Goal: Transaction & Acquisition: Book appointment/travel/reservation

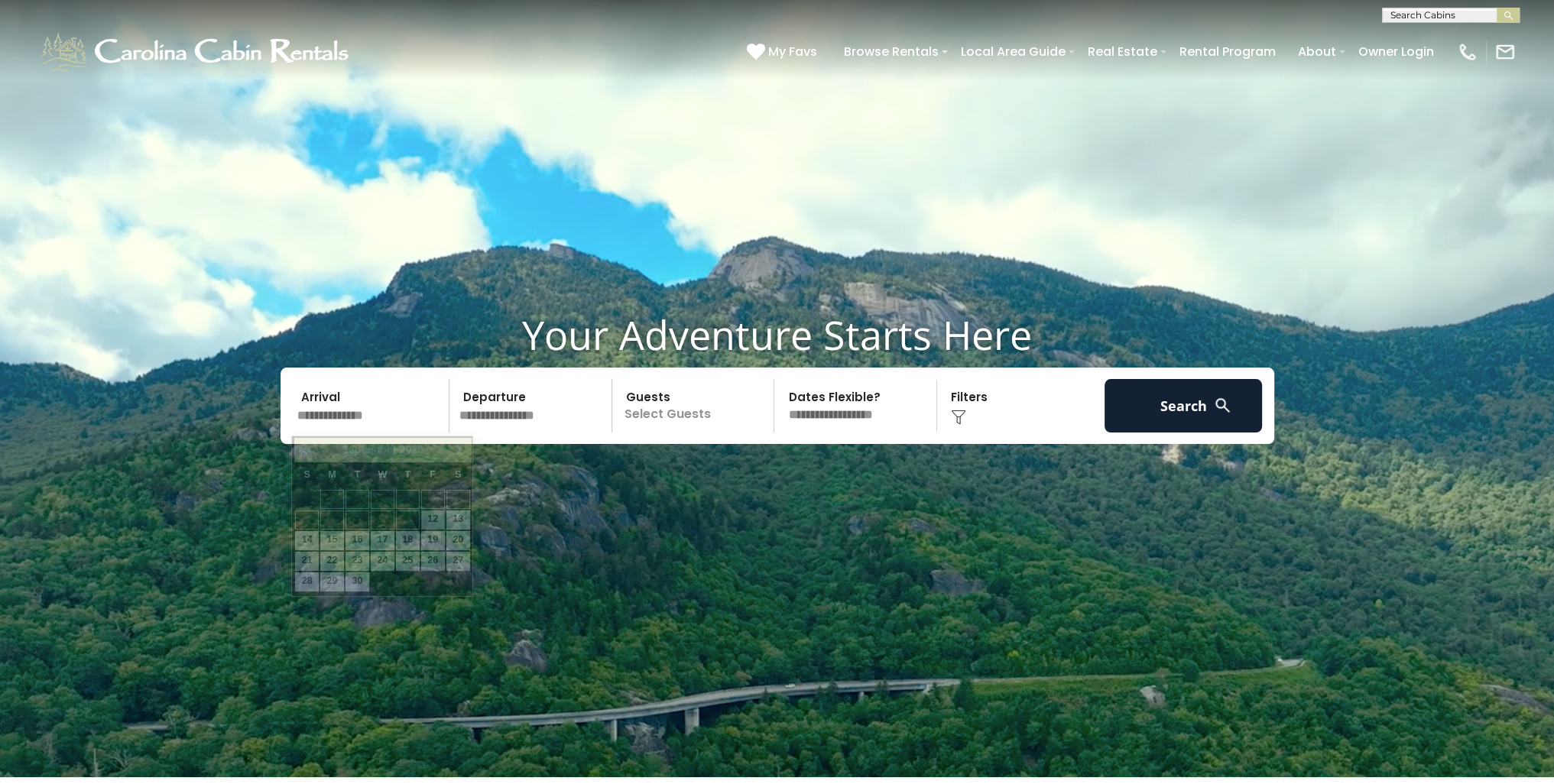
click at [301, 420] on input "text" at bounding box center [370, 406] width 158 height 54
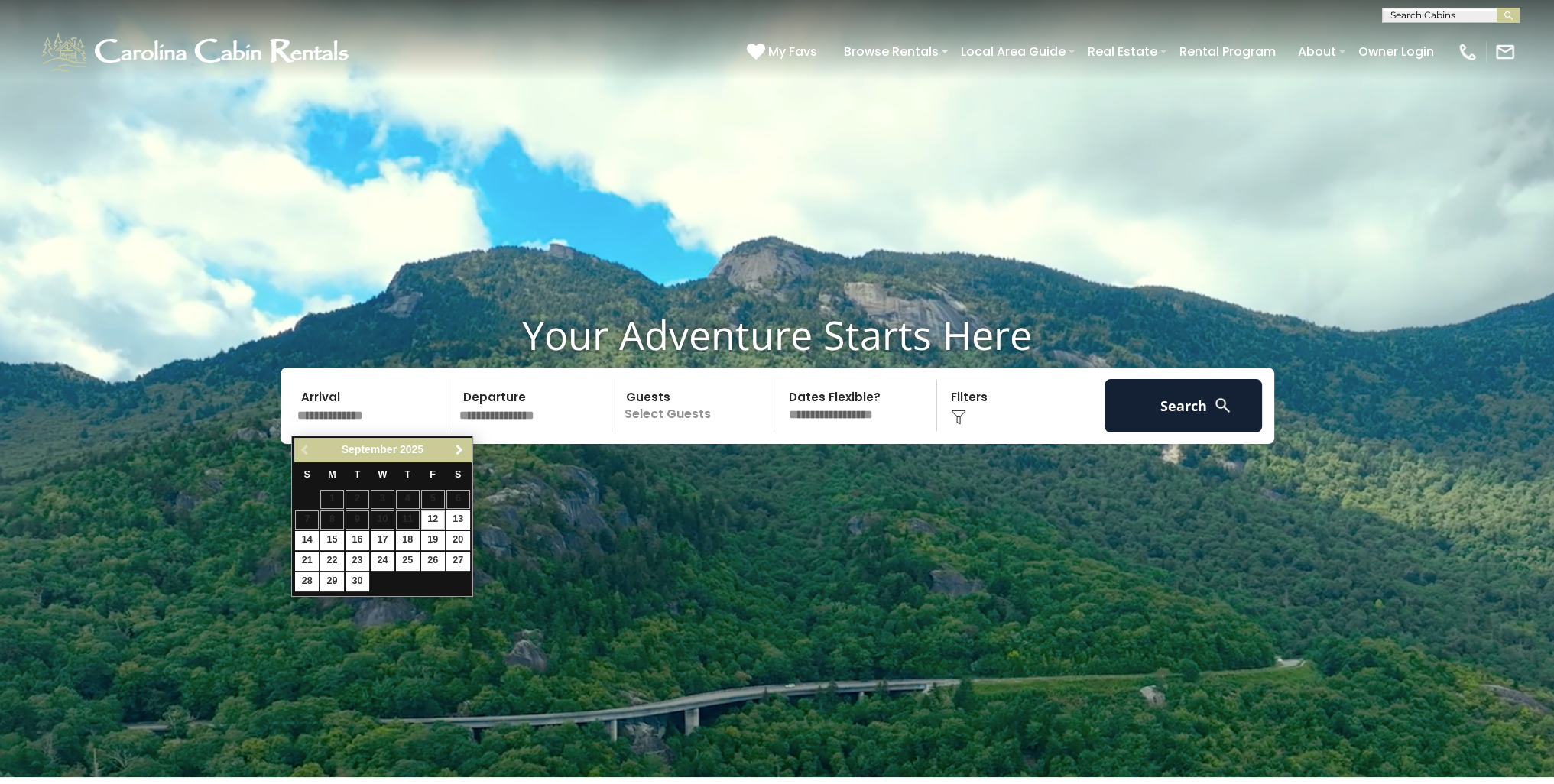
click at [462, 447] on span "Next" at bounding box center [459, 451] width 12 height 12
click at [433, 520] on link "7" at bounding box center [433, 520] width 24 height 19
type input "*******"
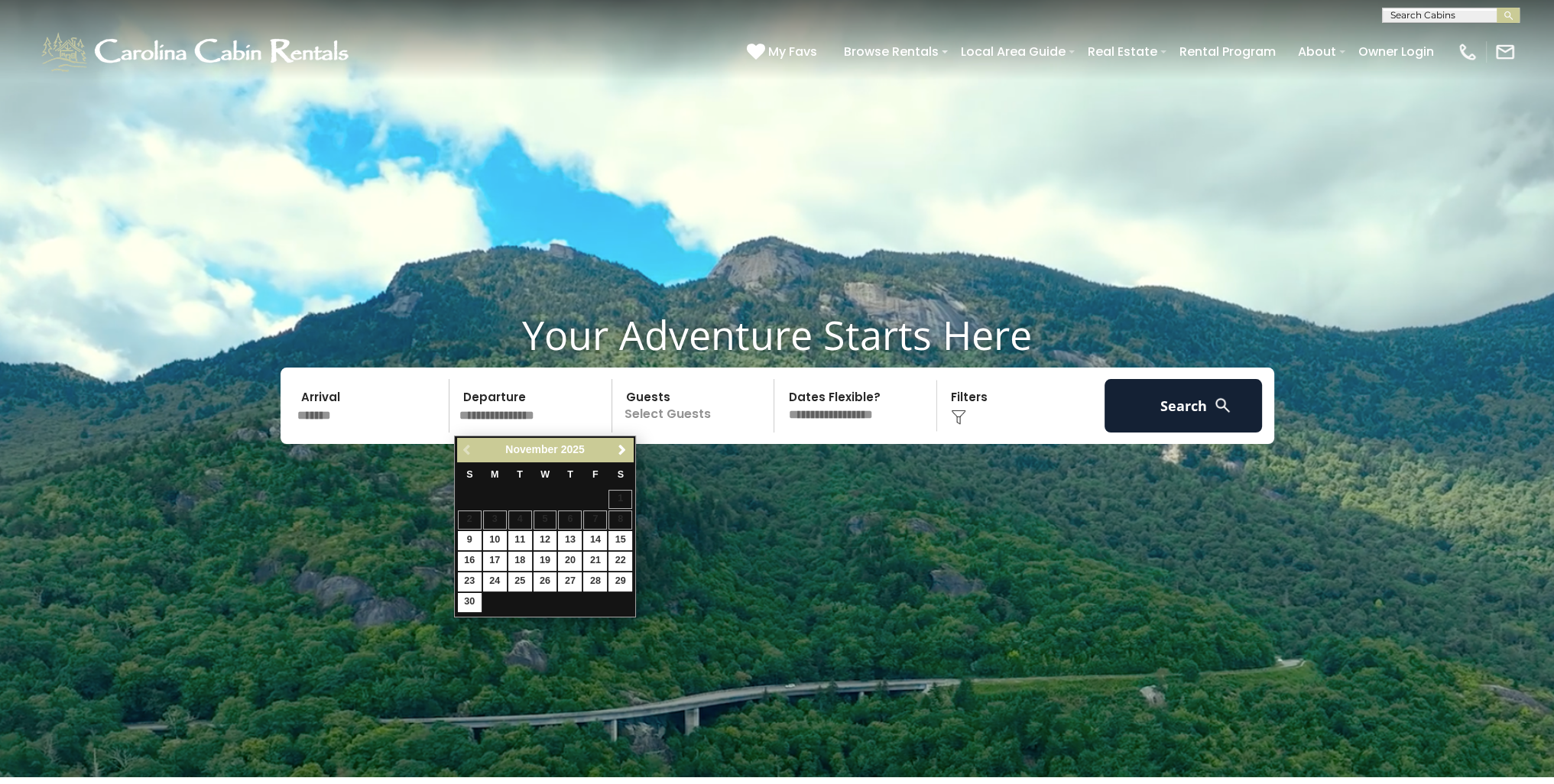
click at [467, 526] on table "S M T W T F S 1 2 3 4 5 6 7 8 9 10 11 12 13 14 15 16 17 18 19 20 21 22 23 24 25…" at bounding box center [544, 537] width 176 height 152
click at [467, 534] on link "9" at bounding box center [469, 541] width 24 height 19
type input "*******"
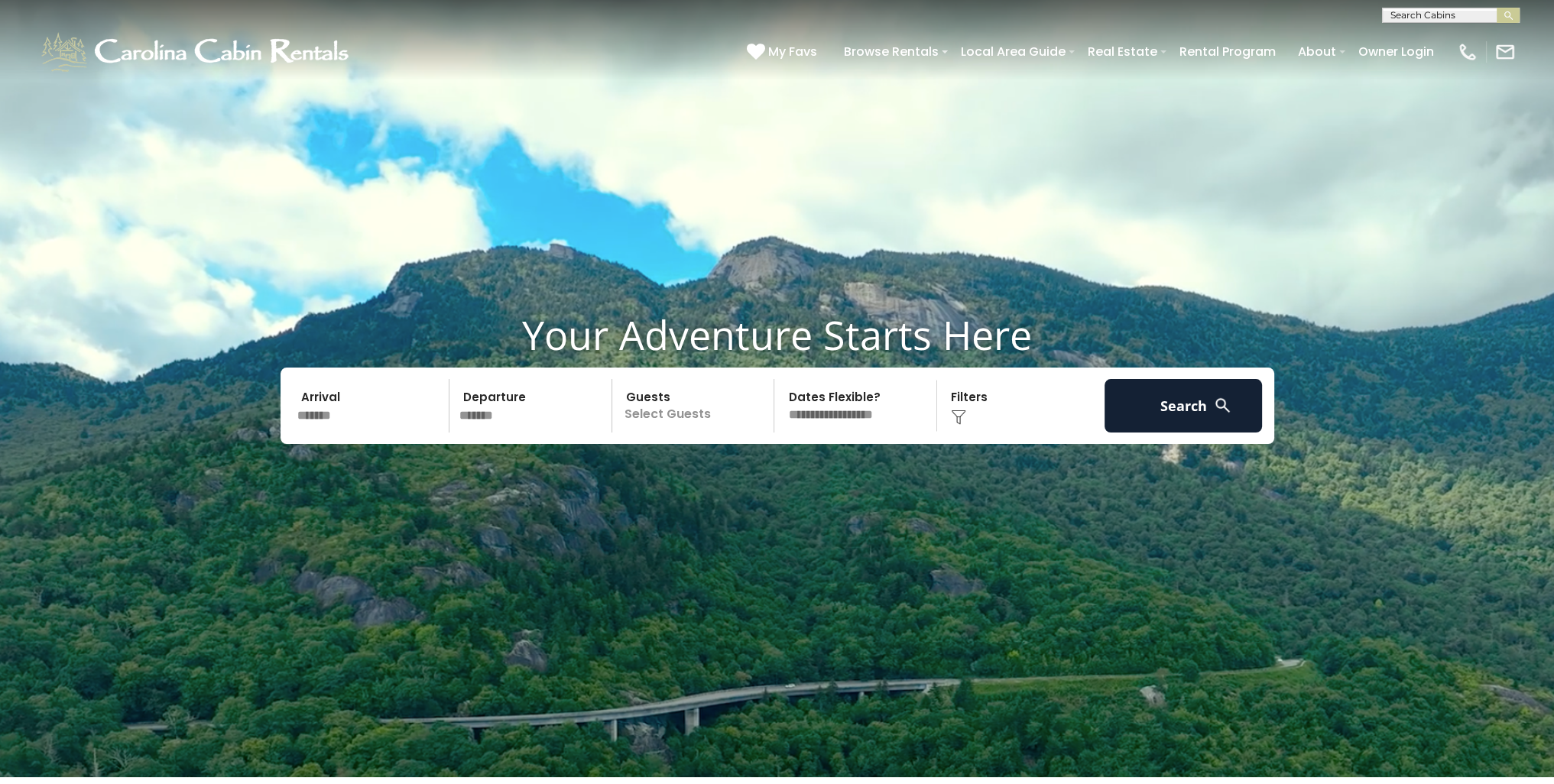
click at [332, 422] on input "*******" at bounding box center [370, 406] width 158 height 54
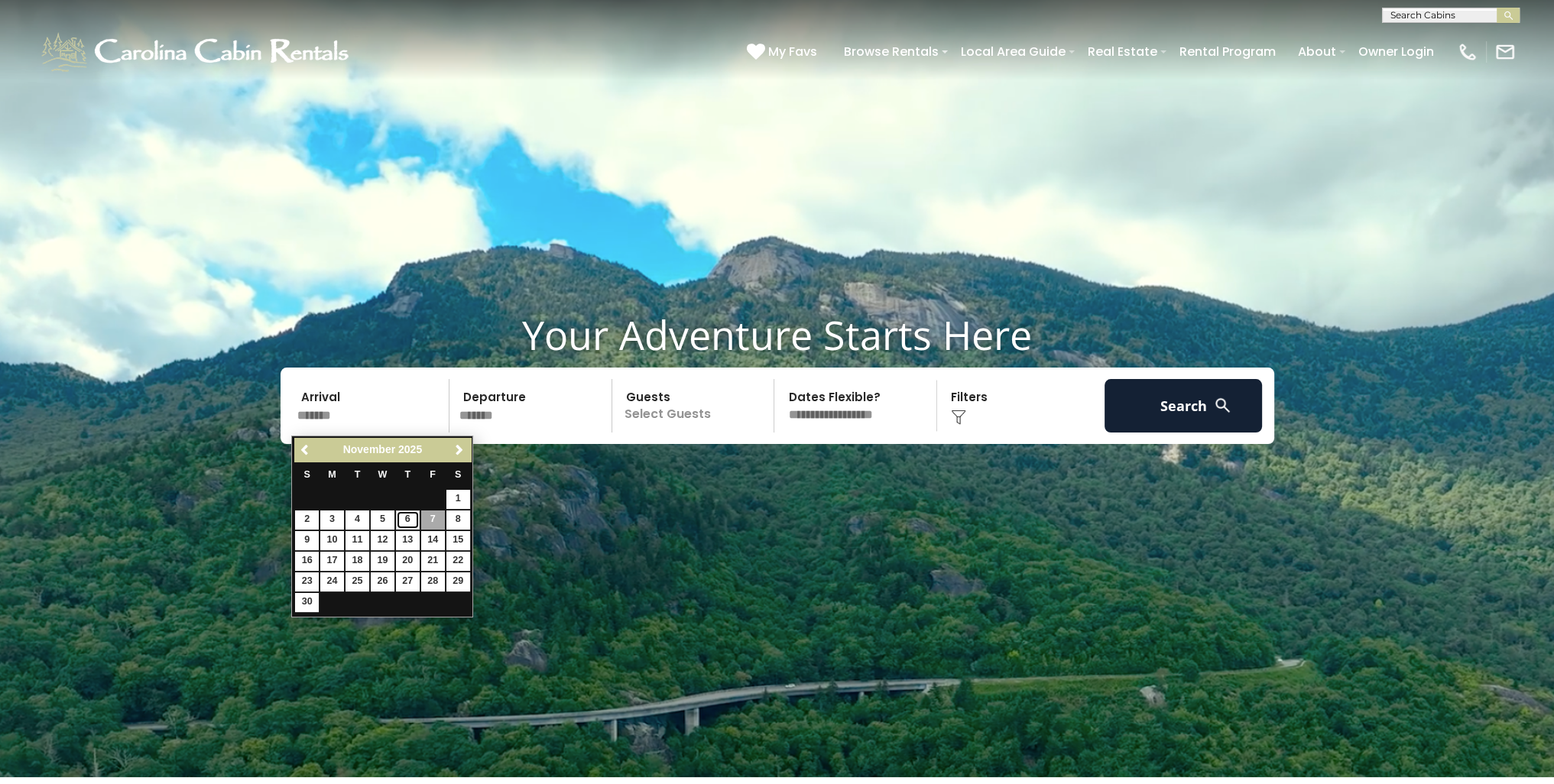
click at [408, 519] on link "6" at bounding box center [407, 520] width 24 height 19
type input "*******"
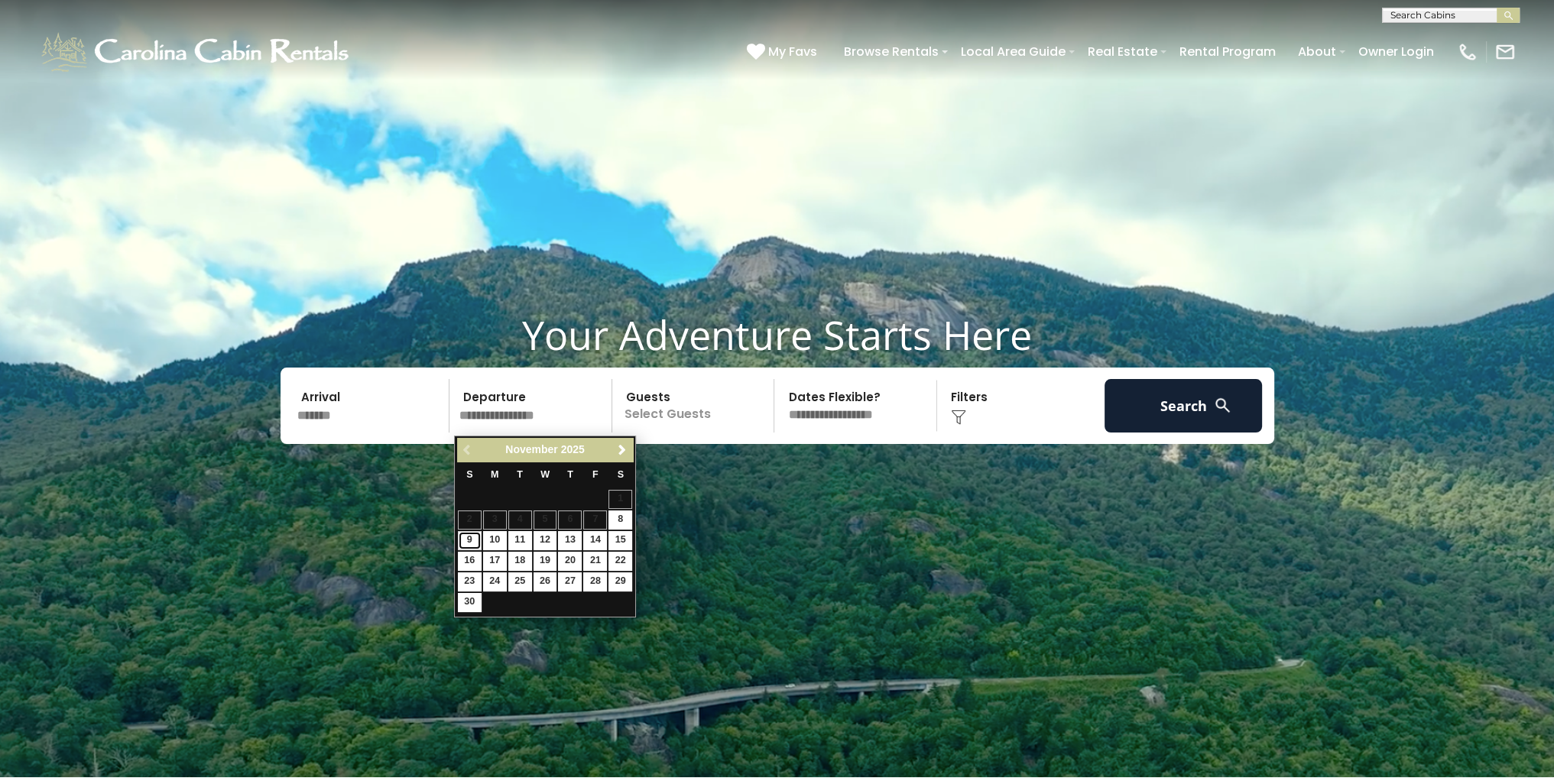
click at [473, 541] on link "9" at bounding box center [469, 541] width 24 height 19
type input "*******"
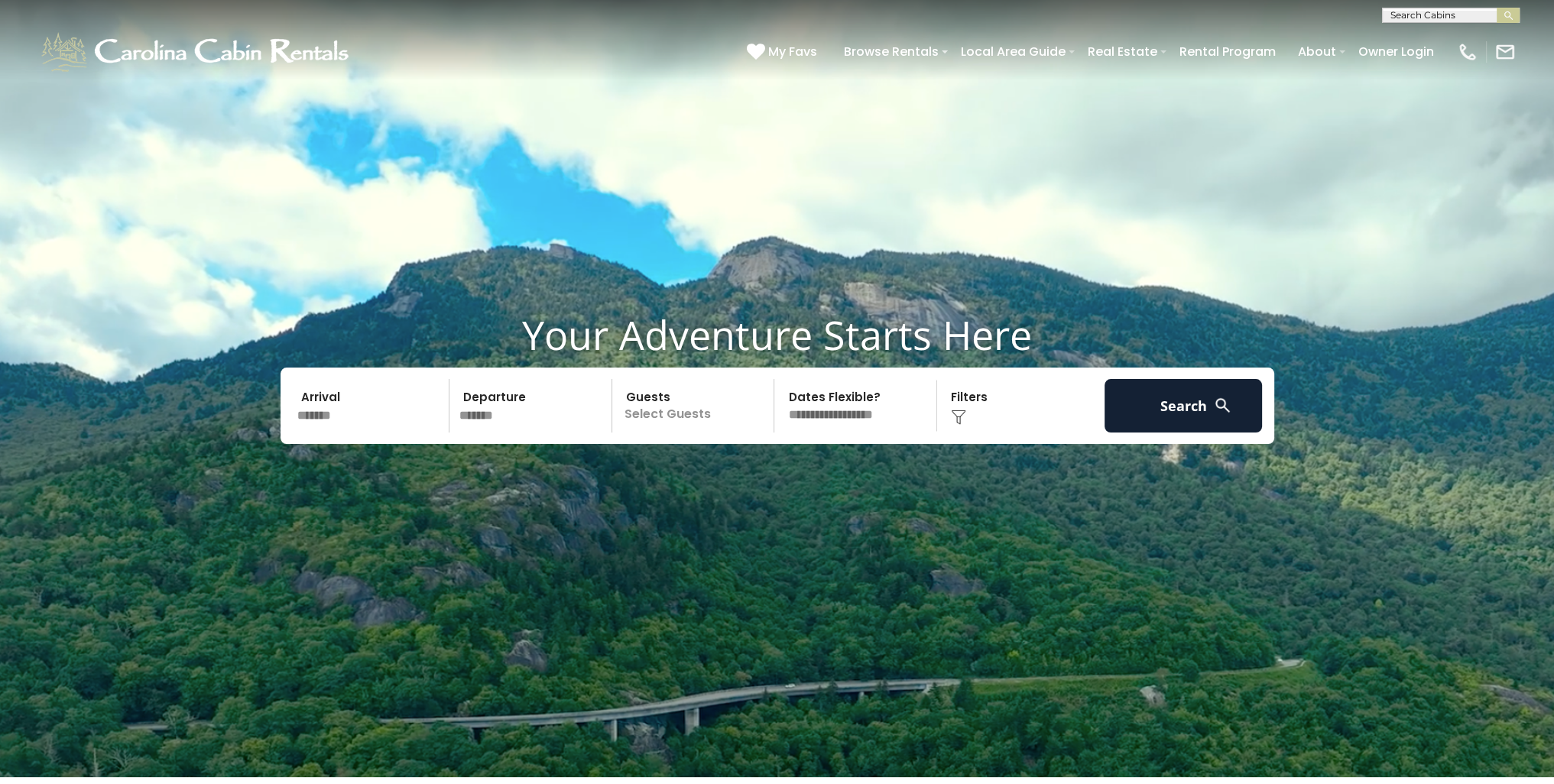
click at [669, 432] on p "Select Guests" at bounding box center [695, 406] width 158 height 54
click at [777, 467] on div "+" at bounding box center [769, 469] width 18 height 18
click at [760, 470] on div "- 1 + +" at bounding box center [748, 469] width 76 height 18
click at [771, 470] on span "+" at bounding box center [768, 467] width 6 height 15
click at [957, 420] on img at bounding box center [958, 417] width 15 height 15
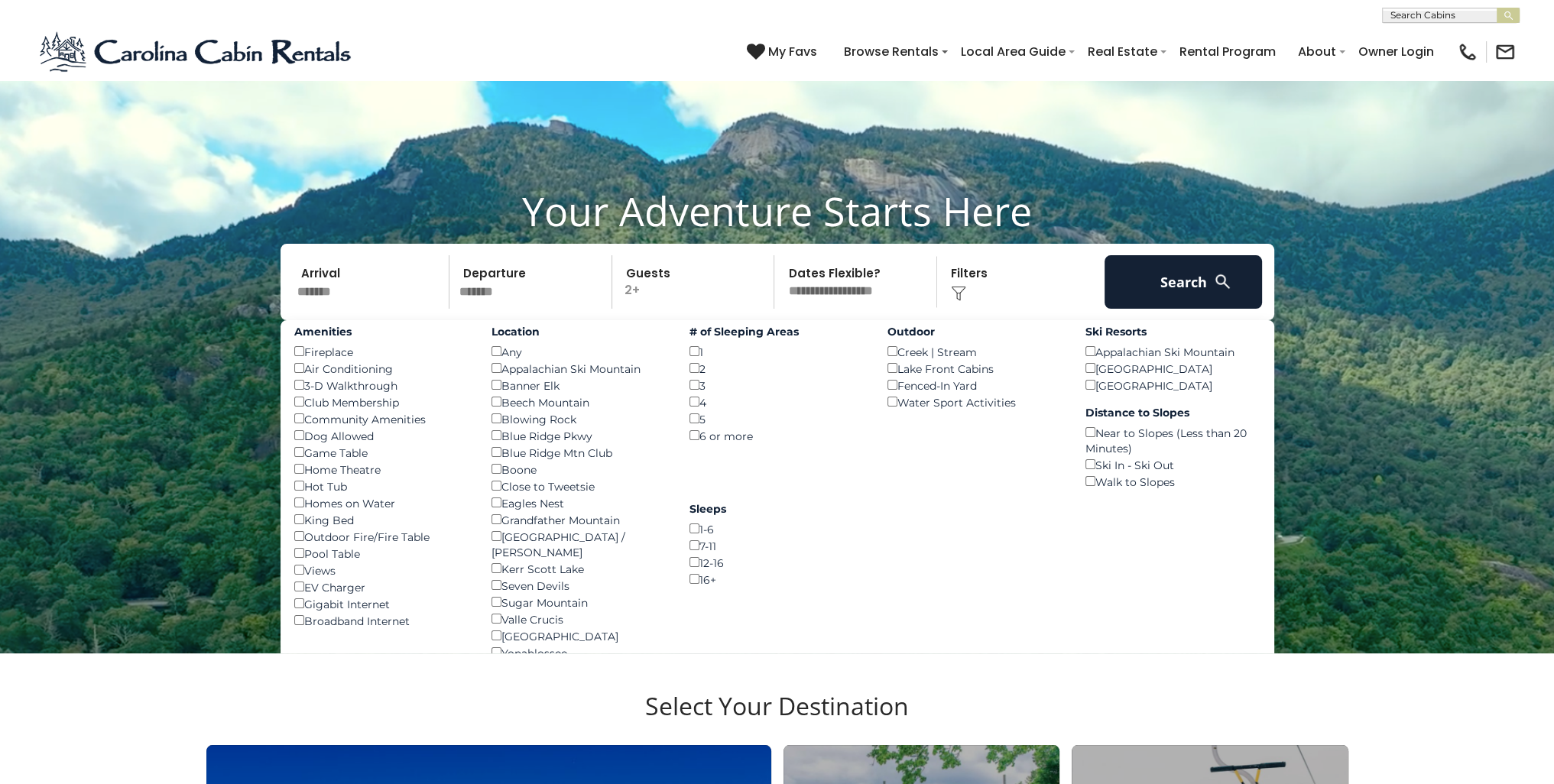
scroll to position [153, 0]
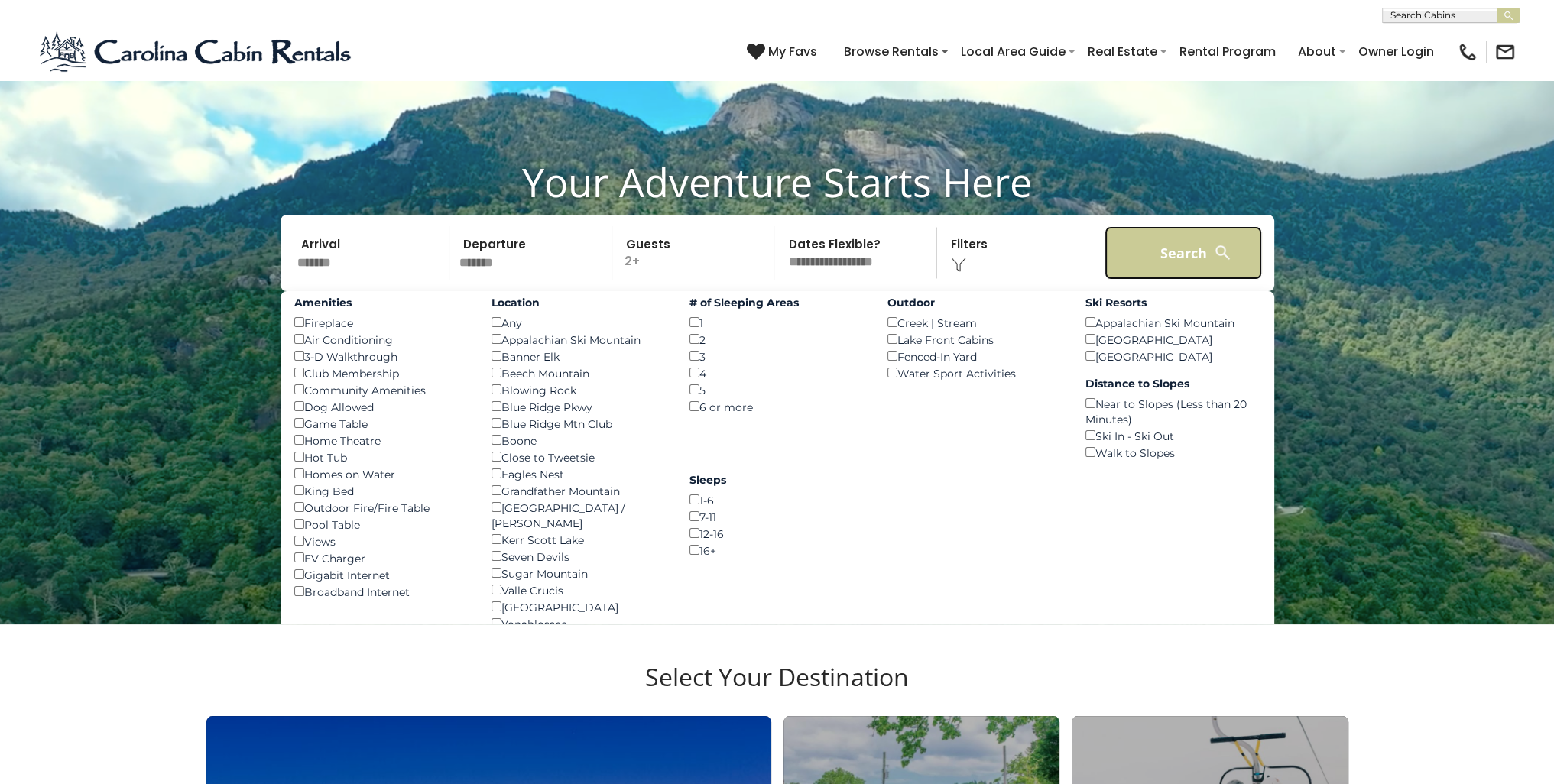
click at [1186, 255] on button "Search" at bounding box center [1183, 253] width 158 height 54
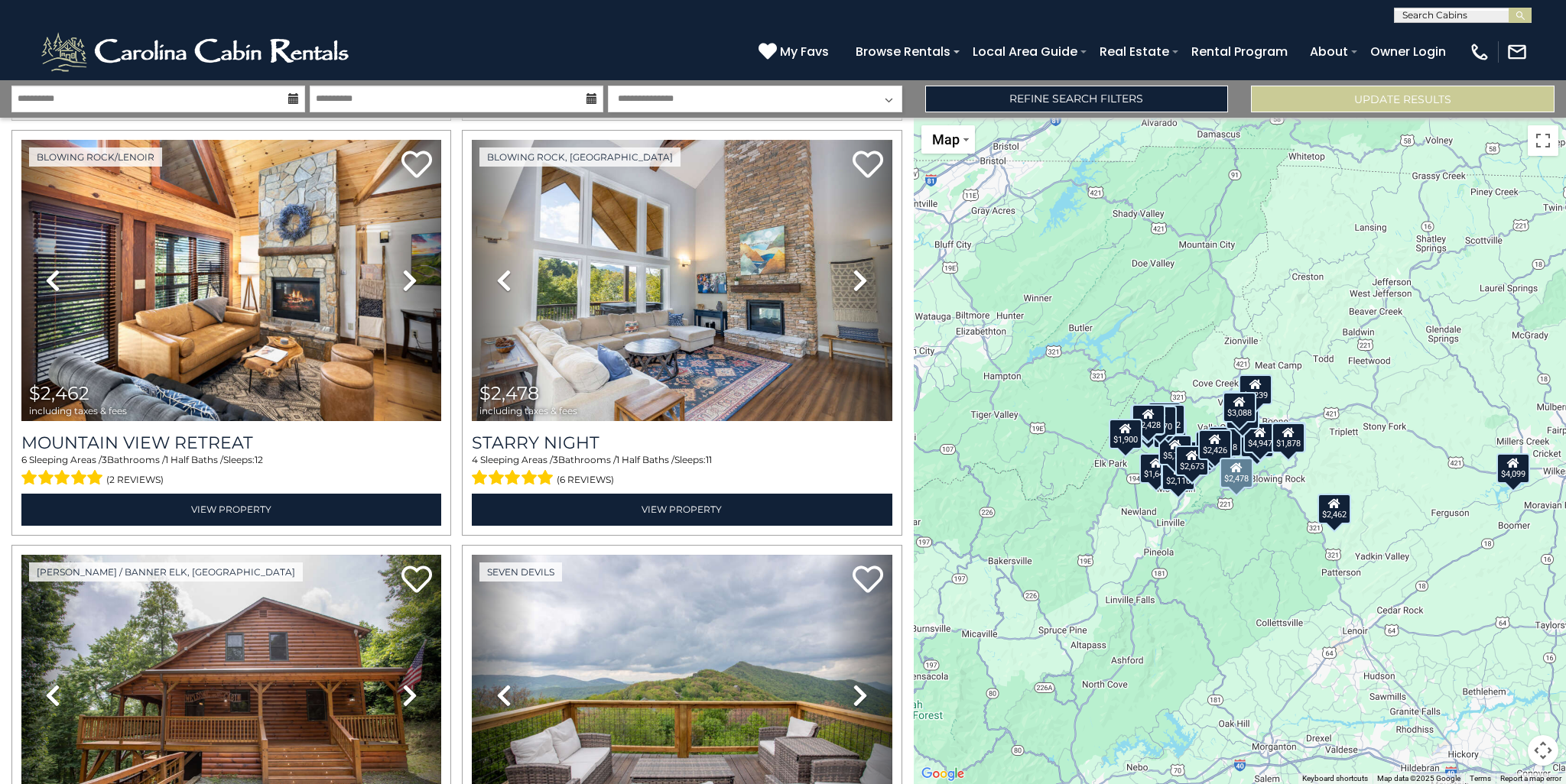
scroll to position [5646, 0]
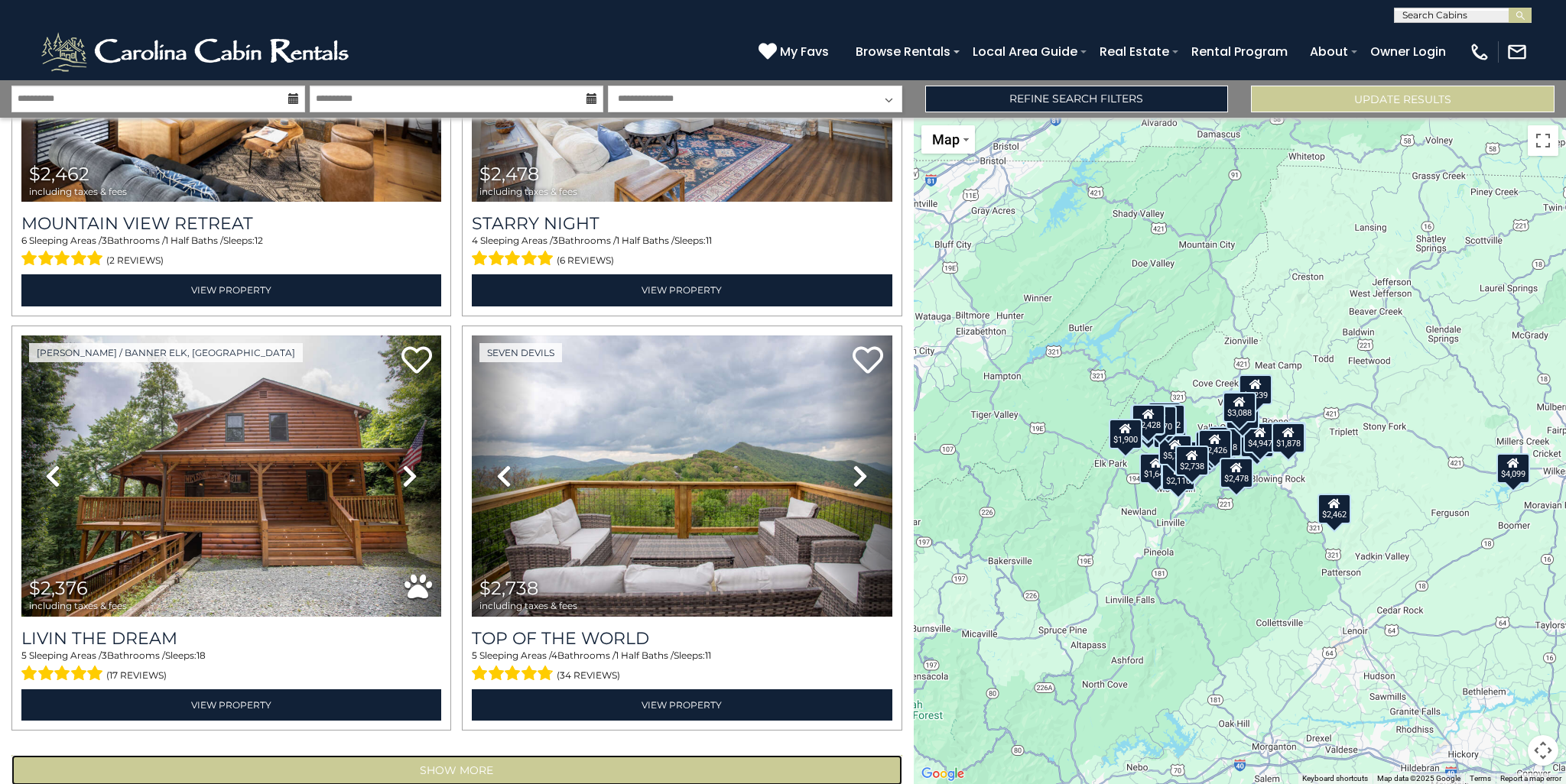
click at [649, 755] on button "Show More" at bounding box center [457, 770] width 891 height 31
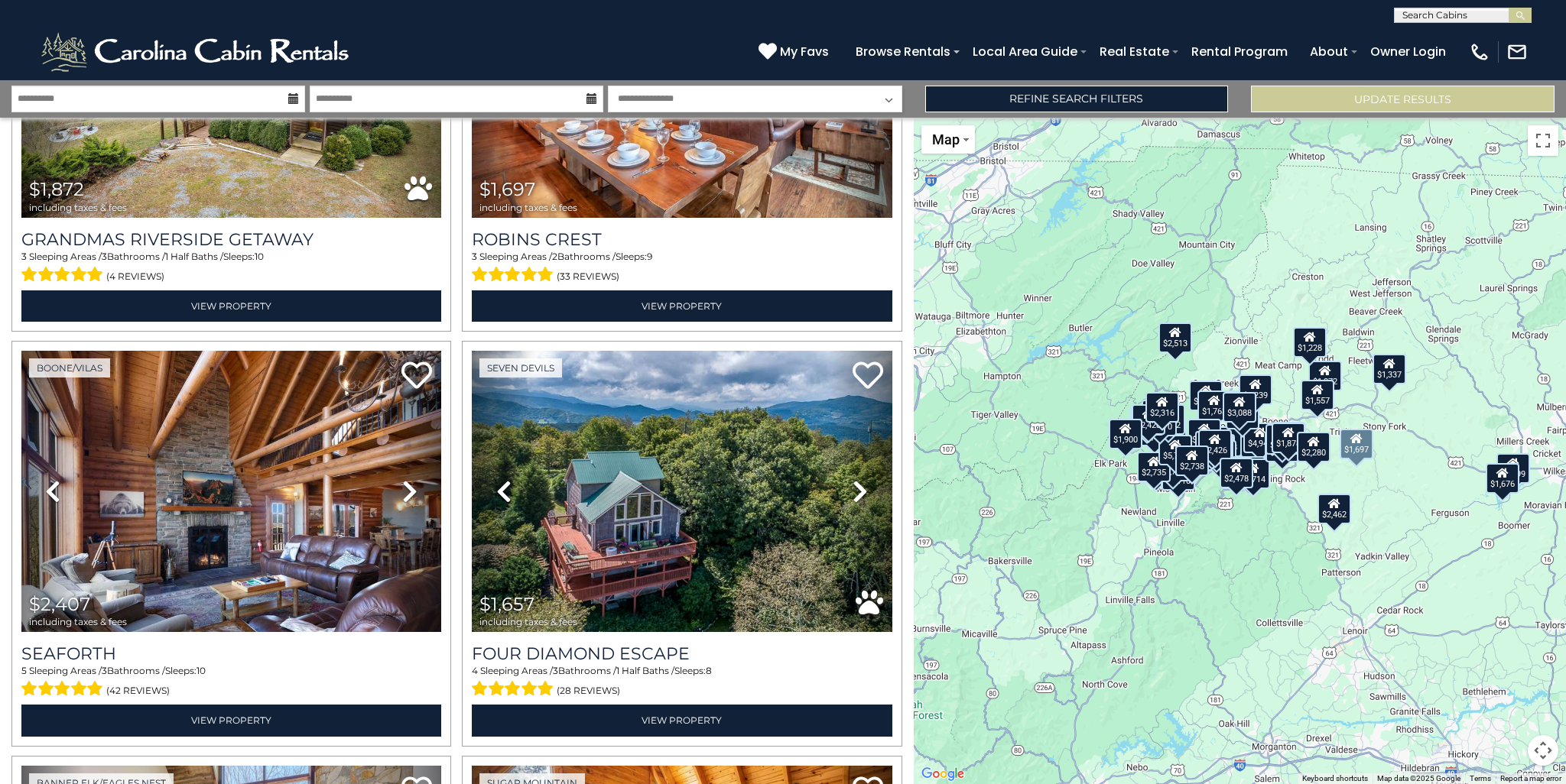
scroll to position [7710, 0]
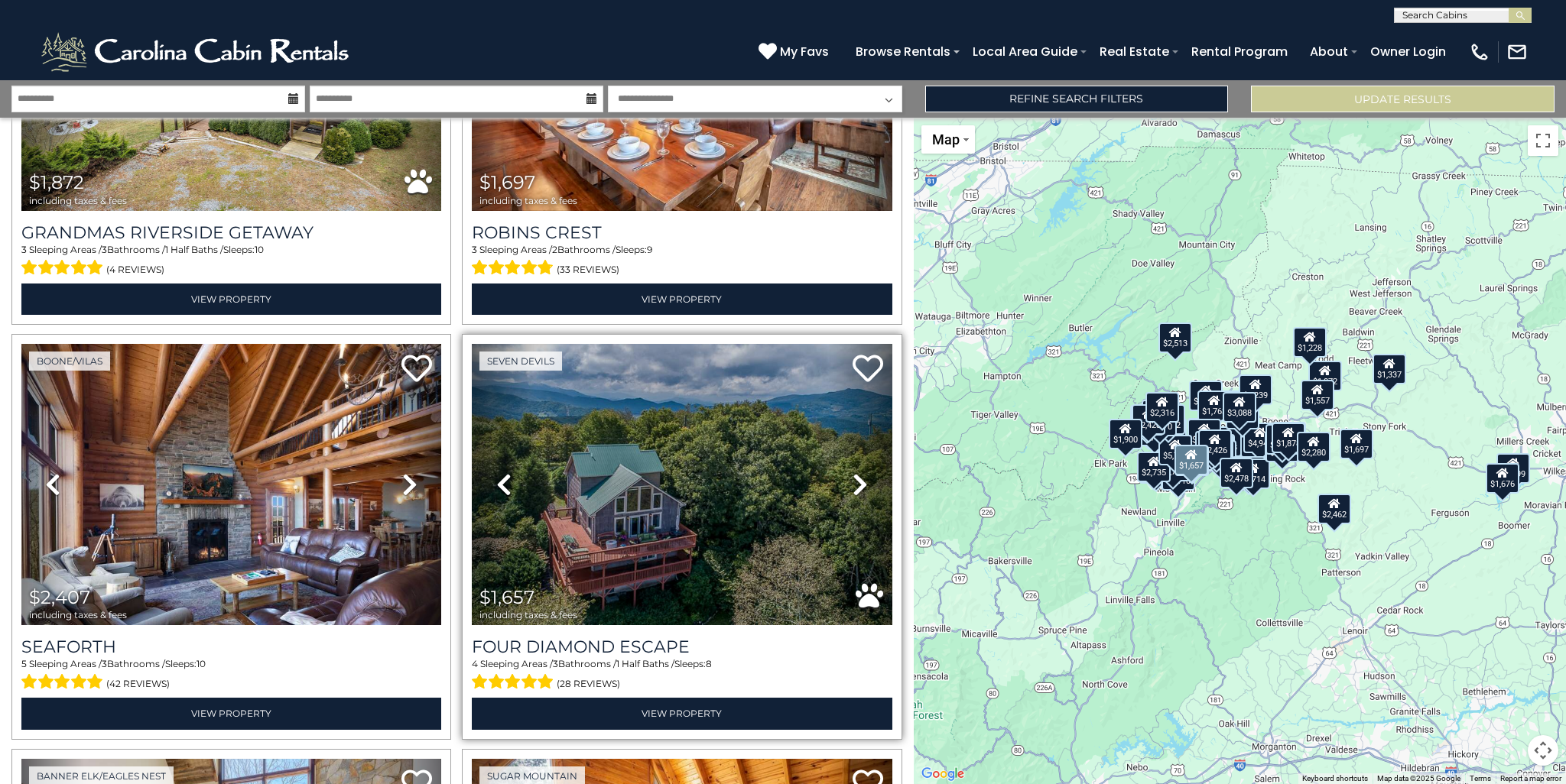
click at [852, 473] on icon at bounding box center [859, 485] width 15 height 25
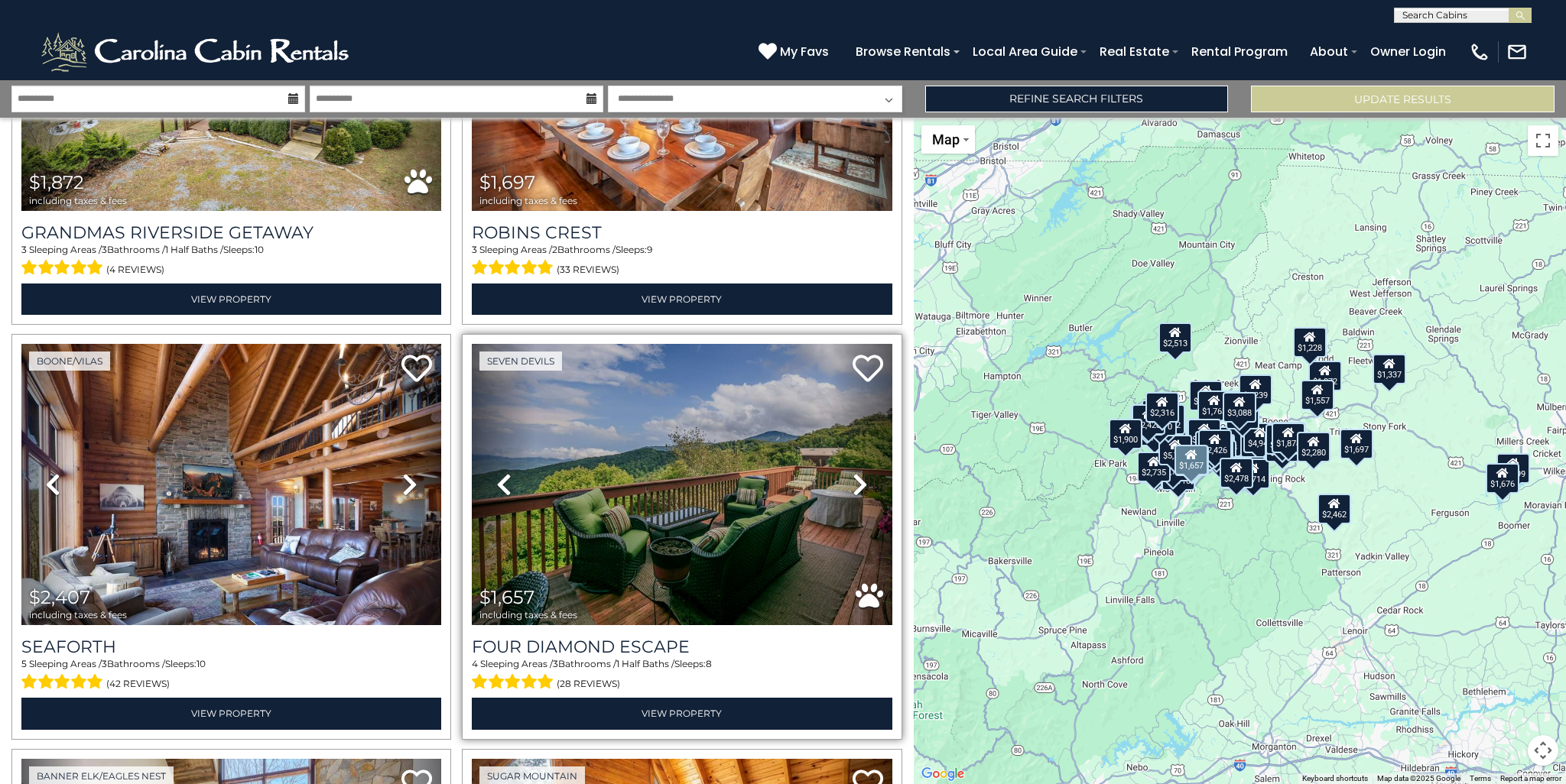
click at [852, 473] on icon at bounding box center [859, 485] width 15 height 25
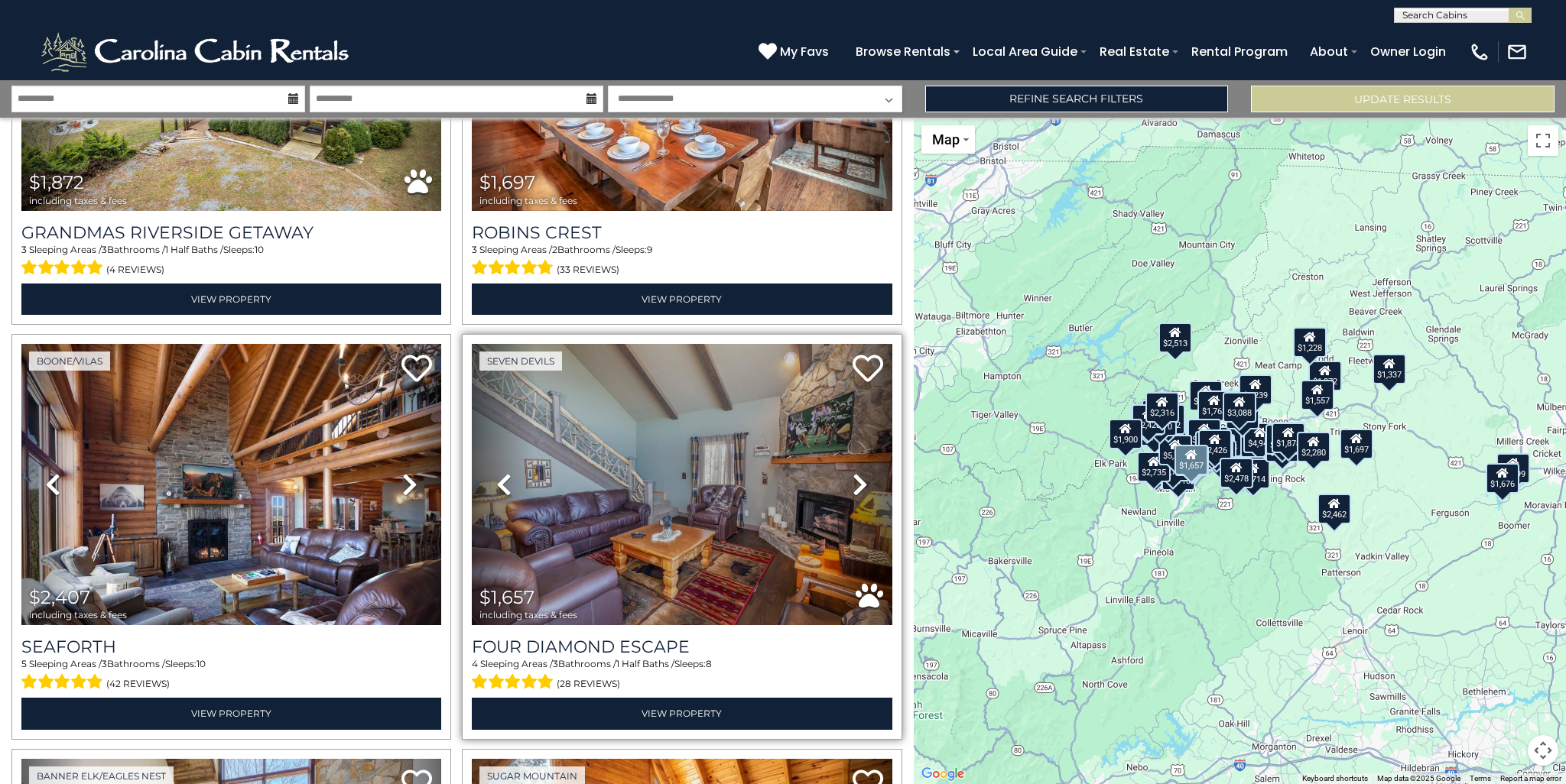
click at [852, 473] on icon at bounding box center [859, 485] width 15 height 25
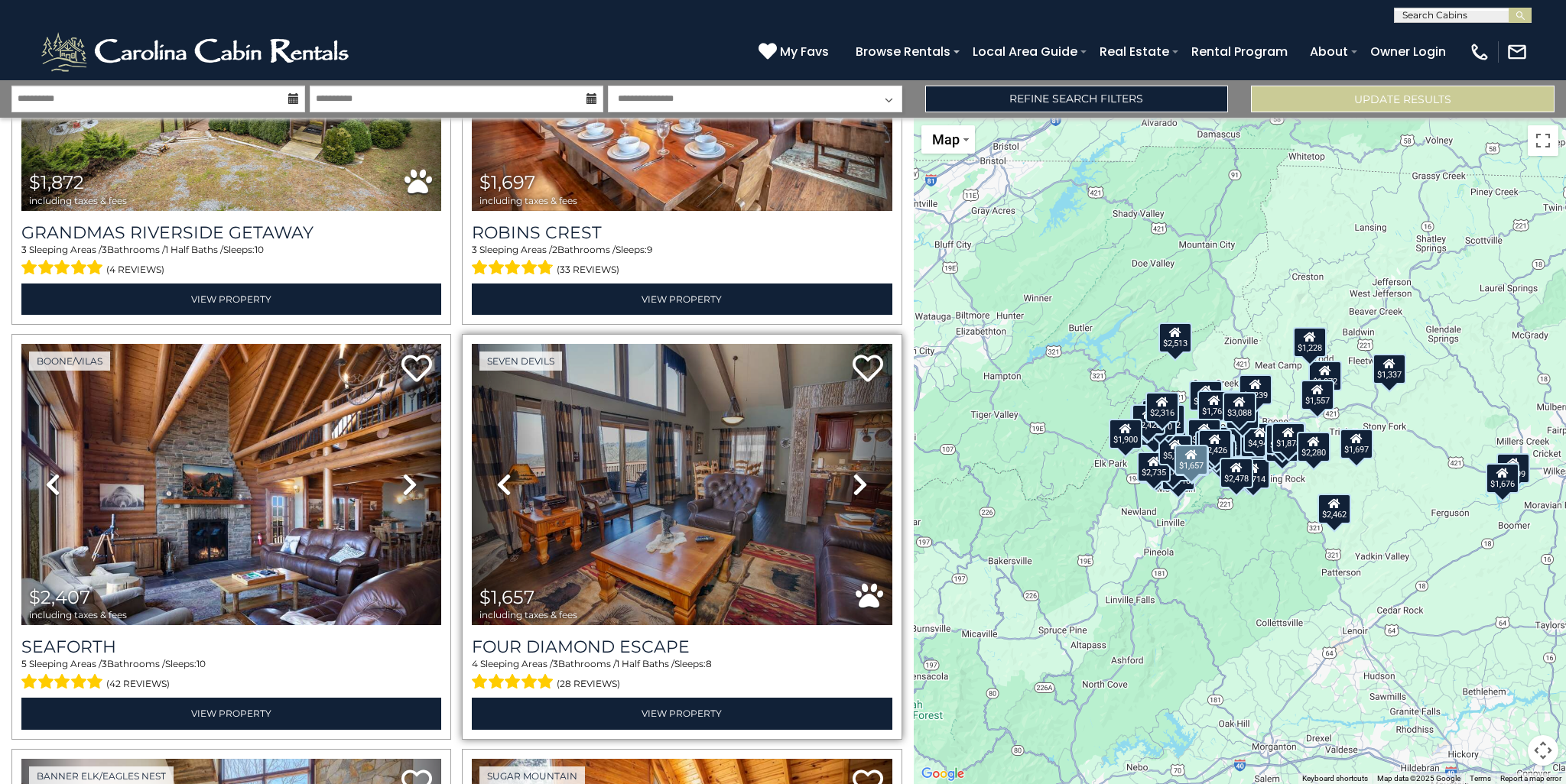
click at [852, 473] on icon at bounding box center [859, 485] width 15 height 25
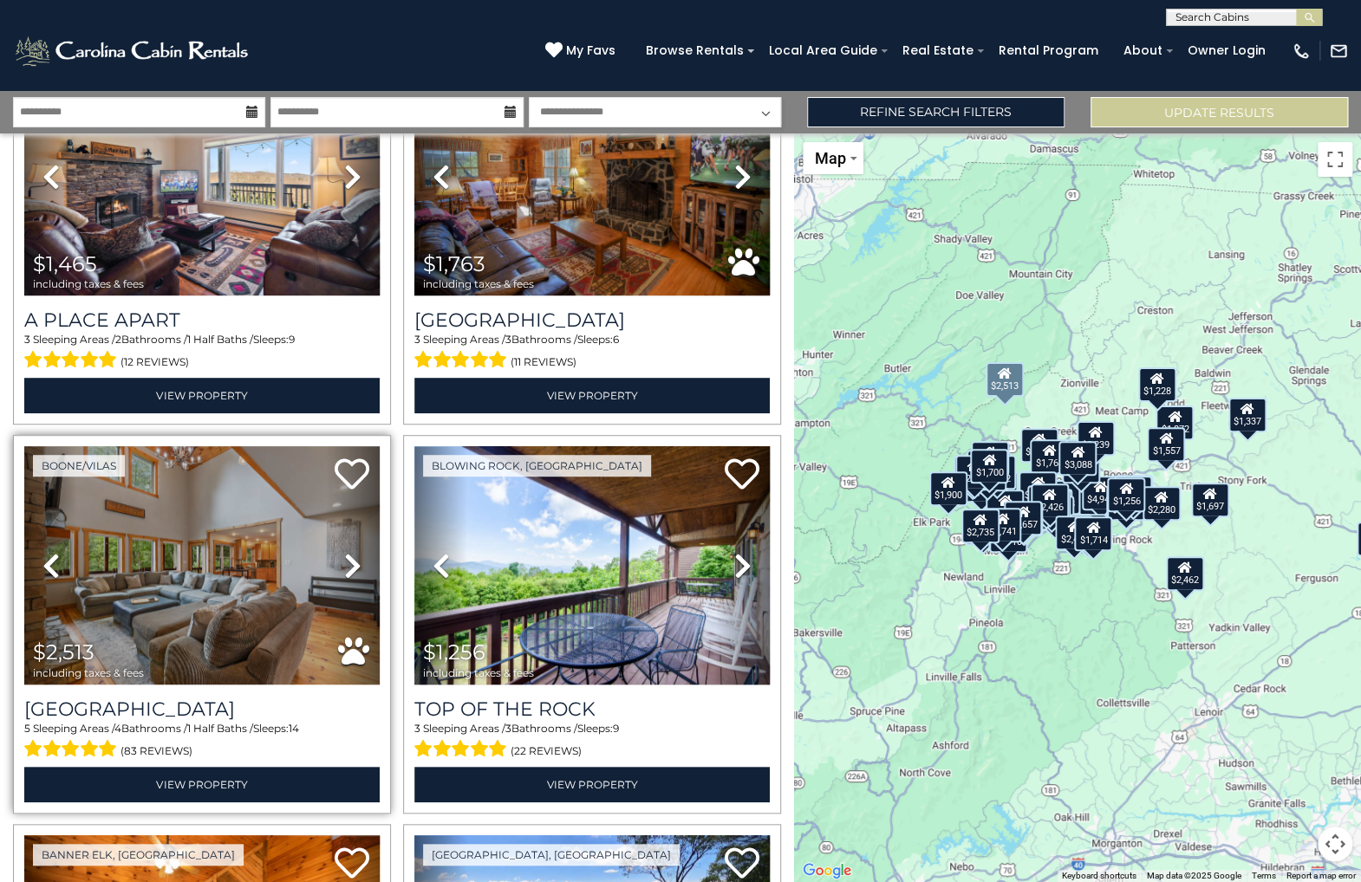
scroll to position [10984, 0]
